Goal: Obtain resource: Download file/media

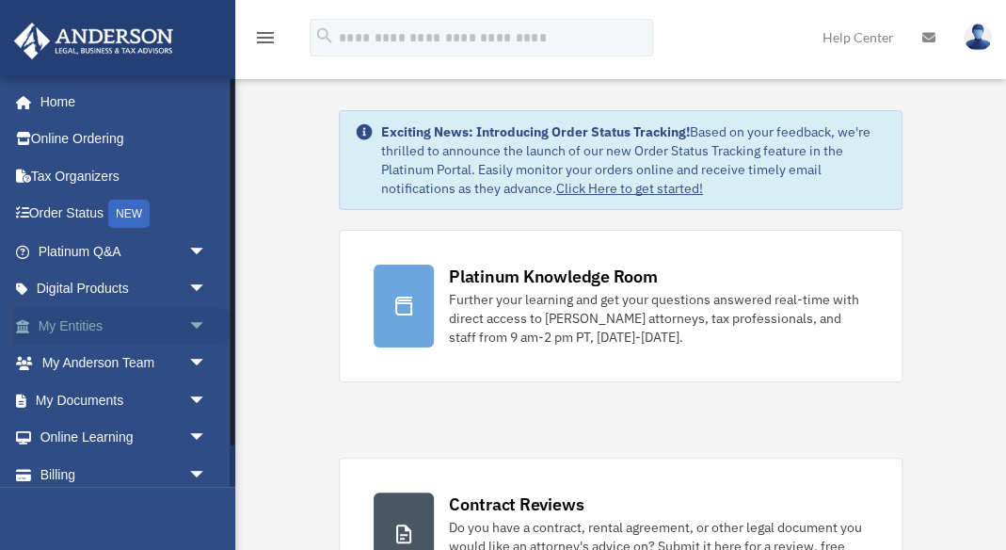
click at [200, 321] on span "arrow_drop_down" at bounding box center [207, 326] width 38 height 39
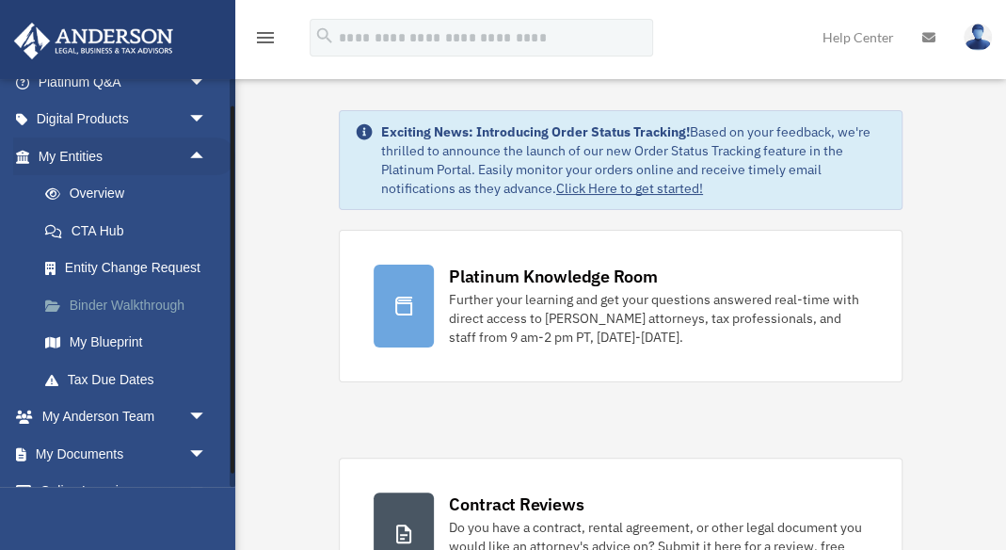
scroll to position [181, 0]
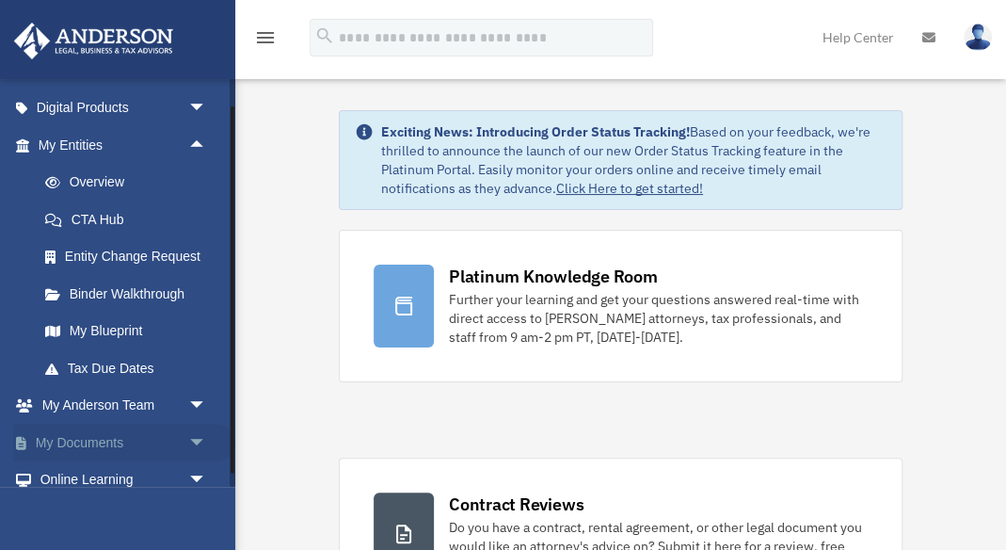
click at [194, 436] on span "arrow_drop_down" at bounding box center [207, 443] width 38 height 39
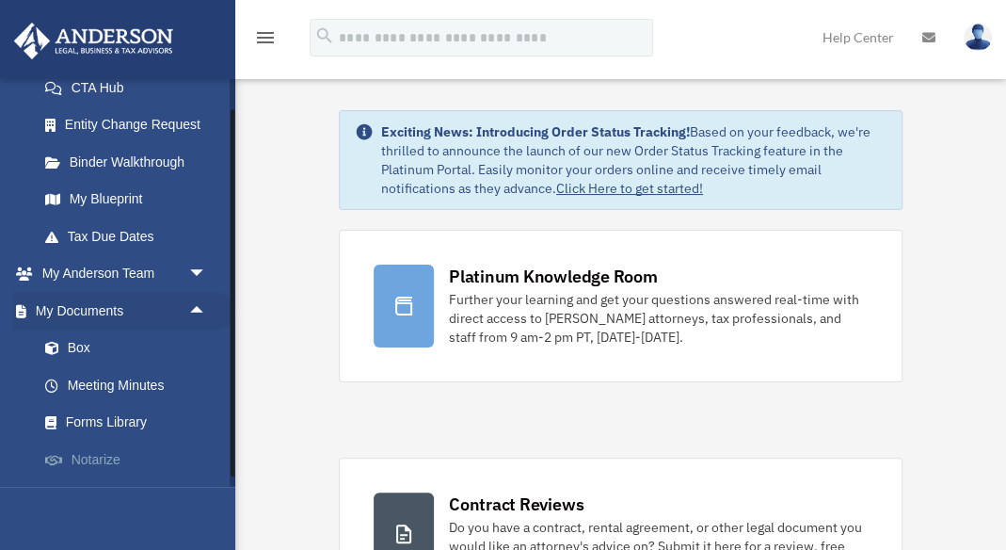
scroll to position [366, 0]
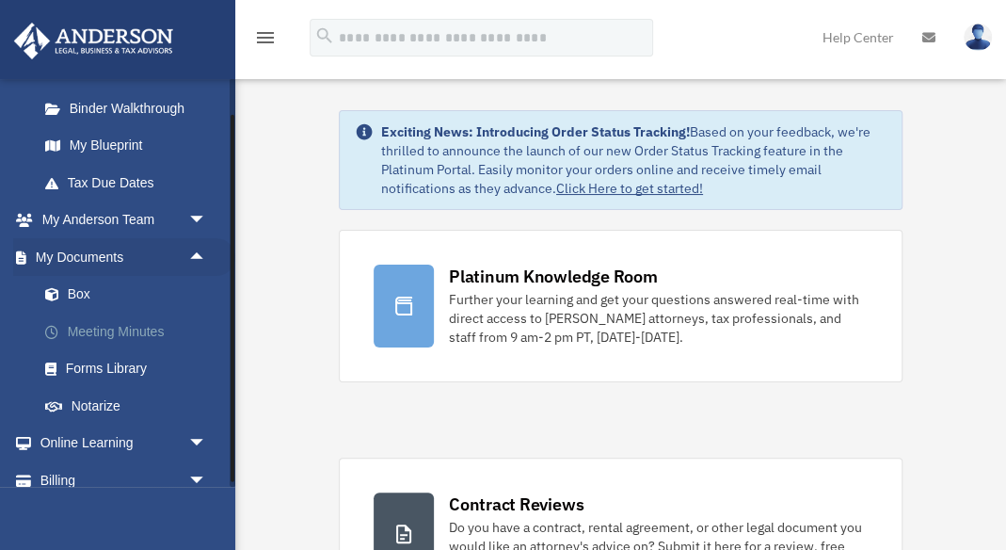
click at [99, 328] on link "Meeting Minutes" at bounding box center [130, 331] width 209 height 38
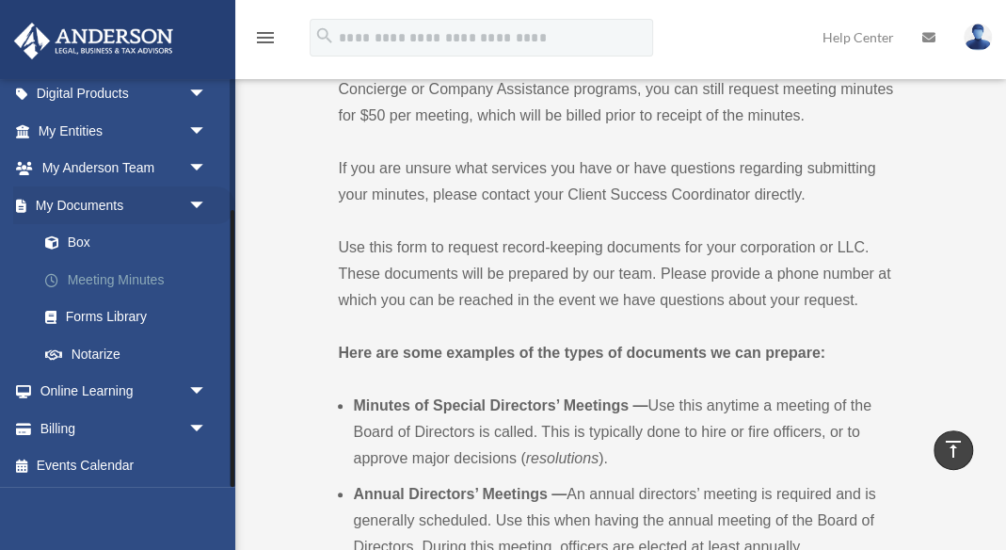
scroll to position [194, 0]
click at [106, 242] on link "Box" at bounding box center [130, 244] width 209 height 38
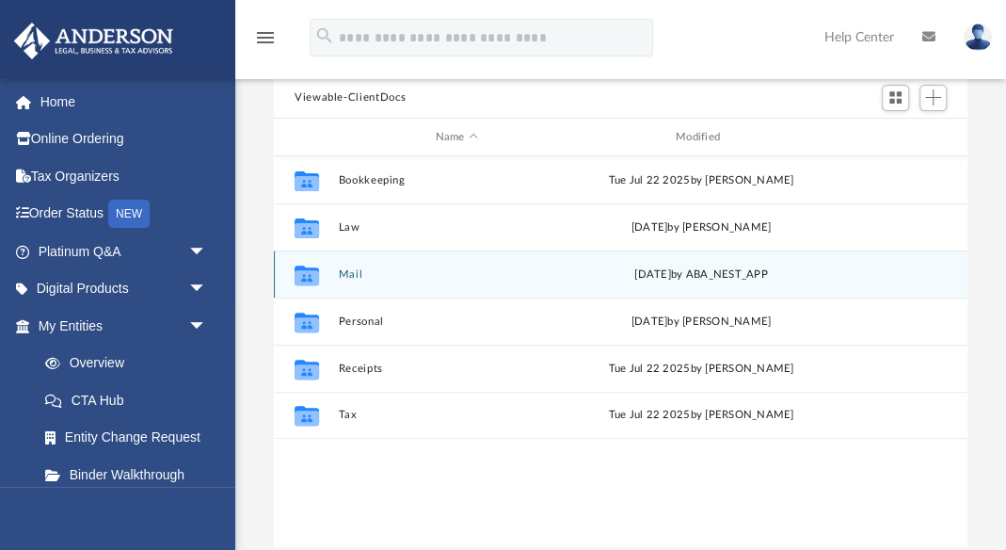
scroll to position [168, 0]
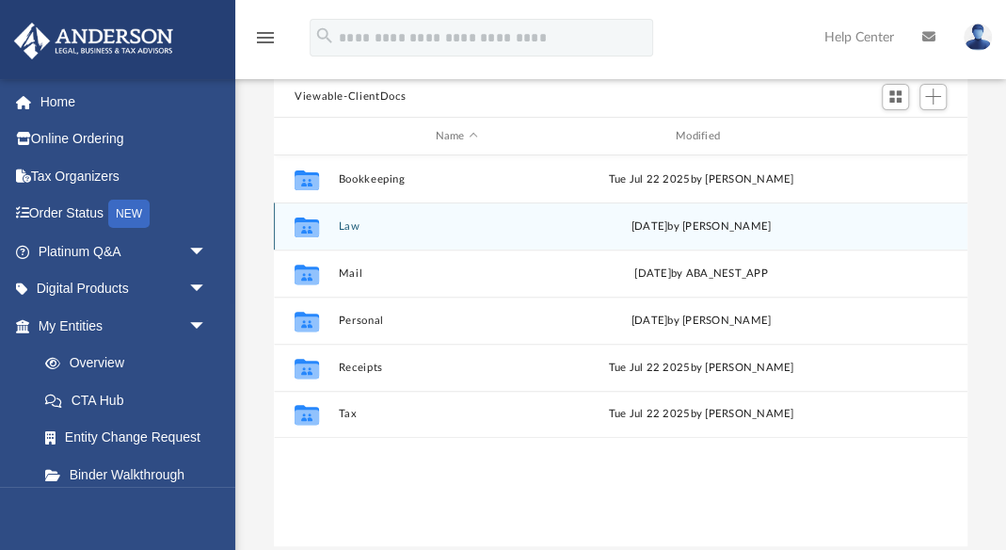
click at [353, 225] on button "Law" at bounding box center [456, 226] width 236 height 12
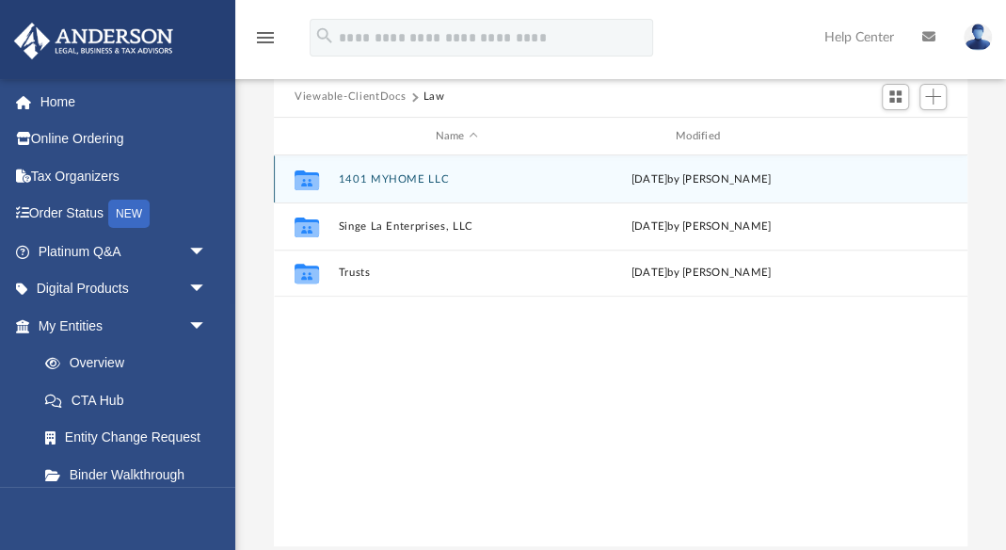
click at [388, 175] on button "1401 MYHOME LLC" at bounding box center [456, 179] width 236 height 12
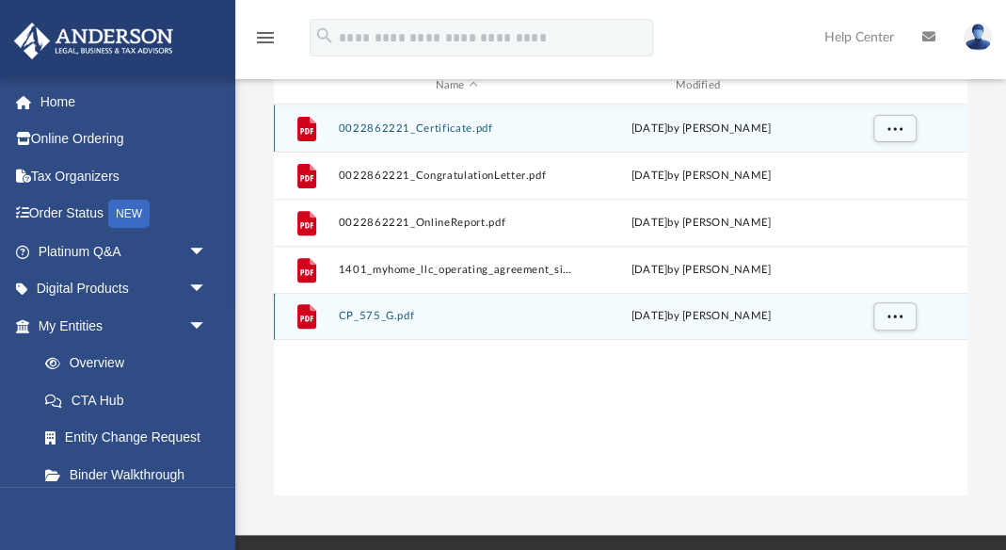
scroll to position [221, 0]
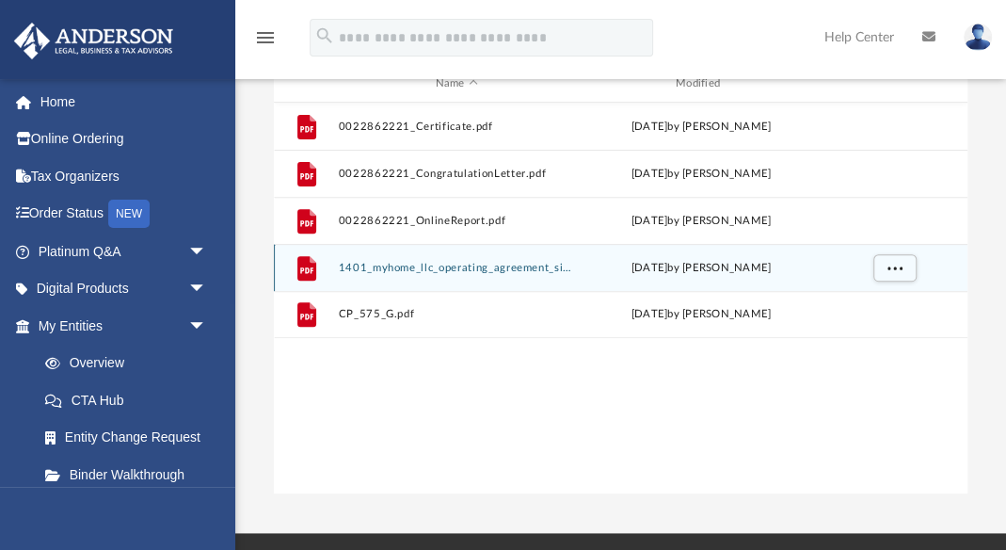
click at [433, 264] on button "1401_myhome_llc_operating_agreement_signed.pdf" at bounding box center [456, 268] width 236 height 12
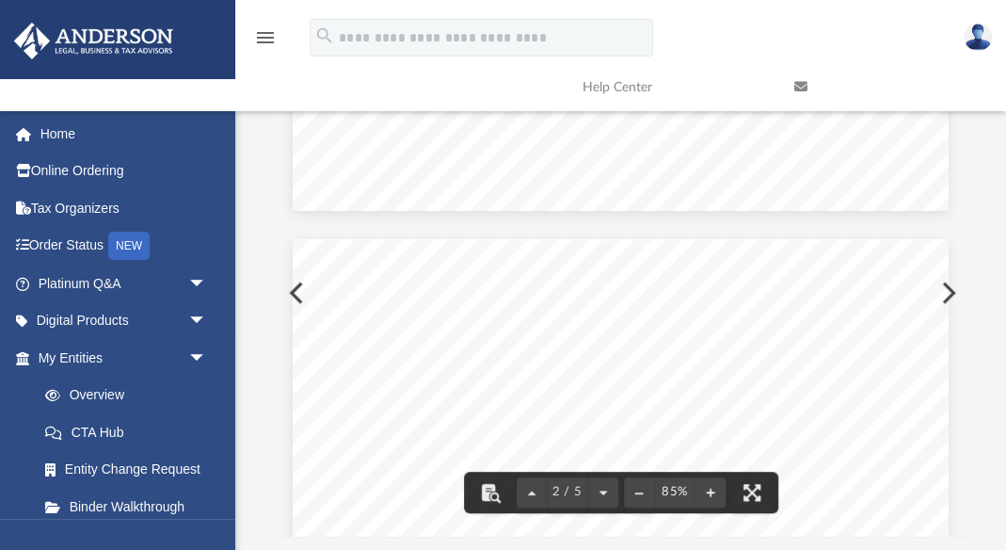
scroll to position [707, 0]
